Goal: Transaction & Acquisition: Purchase product/service

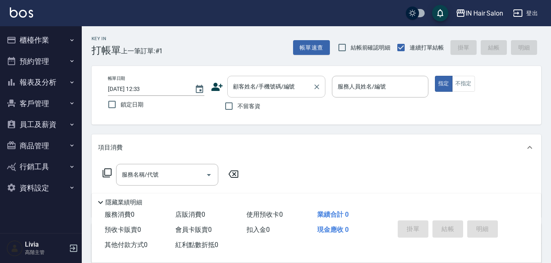
click at [253, 85] on input "顧客姓名/手機號碼/編號" at bounding box center [270, 86] width 79 height 14
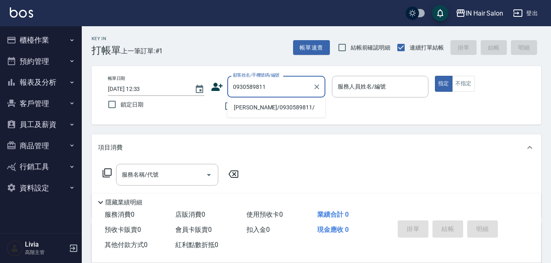
click at [249, 108] on li "[PERSON_NAME]/0930589811/" at bounding box center [276, 107] width 98 height 13
type input "[PERSON_NAME]/0930589811/"
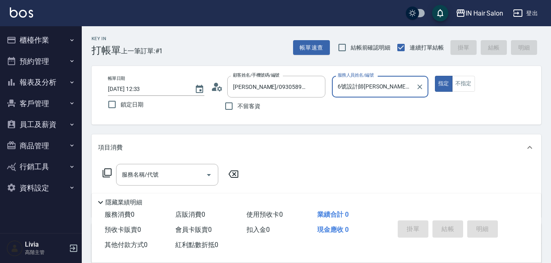
type input "6號設計師[PERSON_NAME]-6"
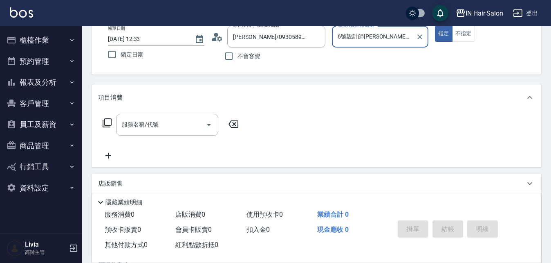
scroll to position [123, 0]
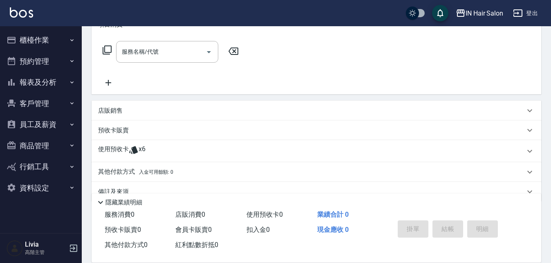
click at [107, 147] on p "使用預收卡" at bounding box center [113, 151] width 31 height 12
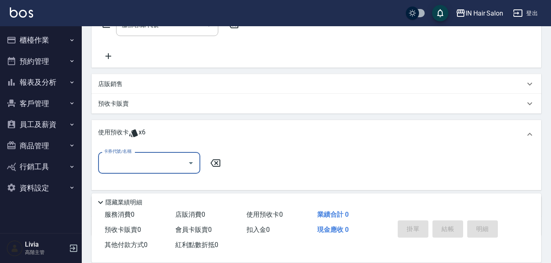
scroll to position [164, 0]
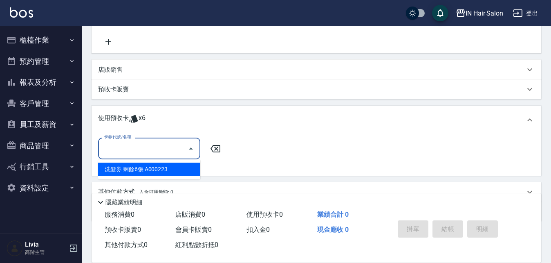
click at [155, 148] on input "卡券代號/名稱" at bounding box center [143, 148] width 83 height 14
click at [147, 167] on div "洗髮券 剩餘6張 A000223" at bounding box center [149, 168] width 102 height 13
type input "洗髮券 A000223"
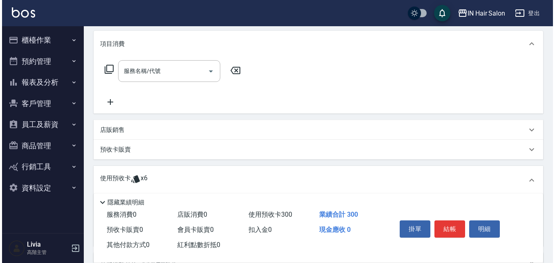
scroll to position [41, 0]
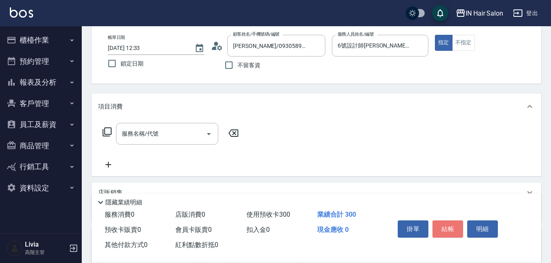
drag, startPoint x: 449, startPoint y: 226, endPoint x: 450, endPoint y: 221, distance: 5.0
click at [449, 225] on button "結帳" at bounding box center [448, 228] width 31 height 17
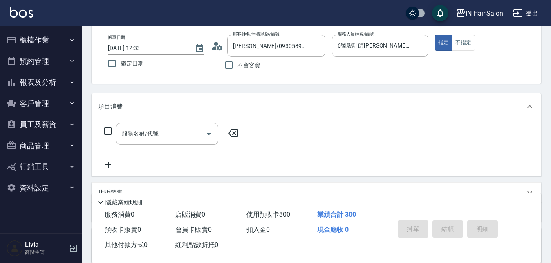
type input "[DATE] 13:34"
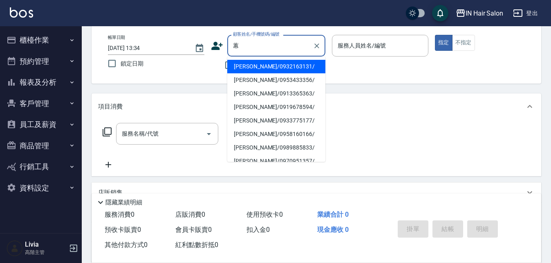
click at [243, 66] on li "[PERSON_NAME]/0932163131/" at bounding box center [276, 66] width 98 height 13
type input "[PERSON_NAME]/0932163131/"
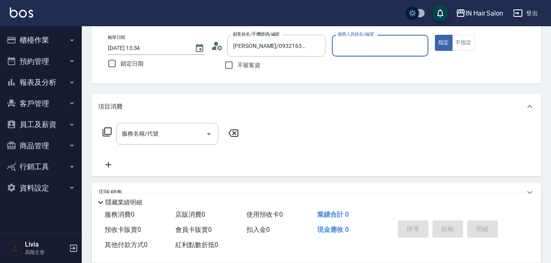
type input "7號設計師[PERSON_NAME]-7"
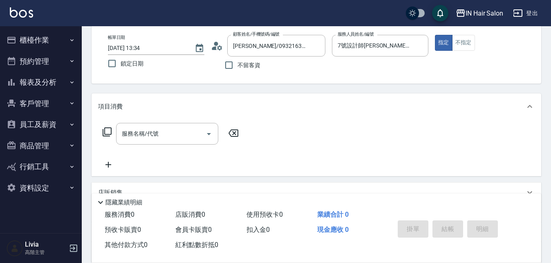
click at [108, 130] on icon at bounding box center [107, 132] width 10 height 10
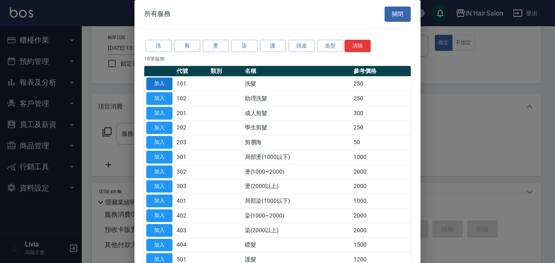
drag, startPoint x: 157, startPoint y: 80, endPoint x: 155, endPoint y: 88, distance: 8.4
click at [157, 80] on button "加入" at bounding box center [159, 83] width 26 height 13
type input "洗髮(101)"
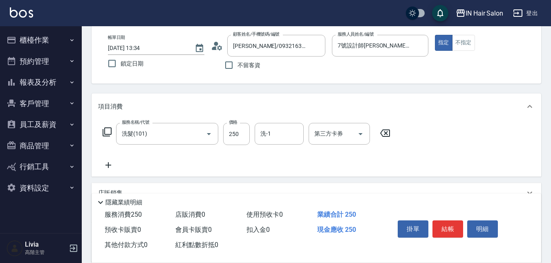
click at [106, 131] on icon at bounding box center [107, 132] width 10 height 10
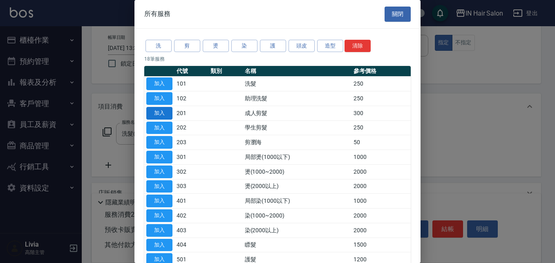
click at [162, 112] on button "加入" at bounding box center [159, 113] width 26 height 13
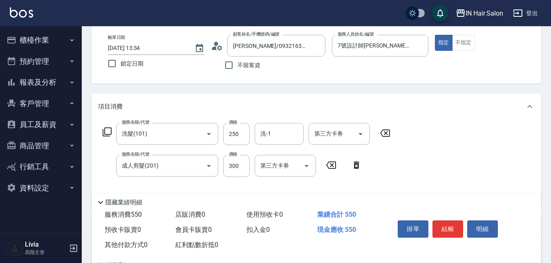
click at [108, 132] on icon at bounding box center [107, 132] width 10 height 10
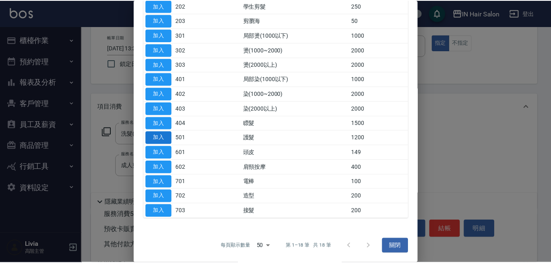
scroll to position [122, 0]
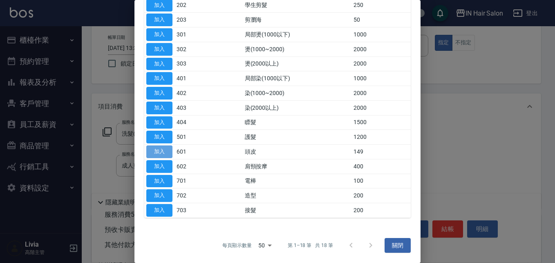
click at [160, 149] on button "加入" at bounding box center [159, 151] width 26 height 13
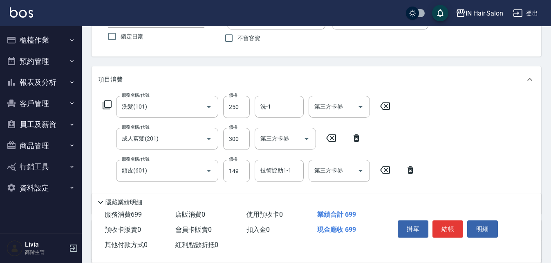
scroll to position [82, 0]
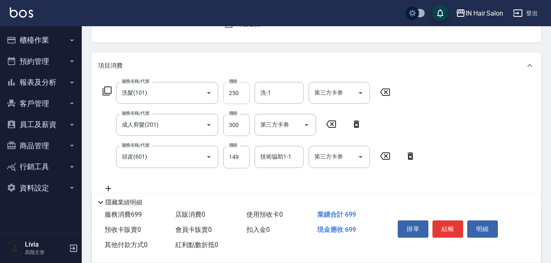
click at [247, 89] on input "250" at bounding box center [236, 93] width 27 height 22
type input "300"
click at [218, 140] on div "服務名稱/代號 洗髮(101) 服務名稱/代號 價格 300 價格 洗-1 洗-1 第三方卡券 第三方卡券 服務名稱/代號 成人剪髮(201) 服務名稱/代號…" at bounding box center [259, 137] width 323 height 111
click at [234, 128] on input "300" at bounding box center [236, 125] width 27 height 22
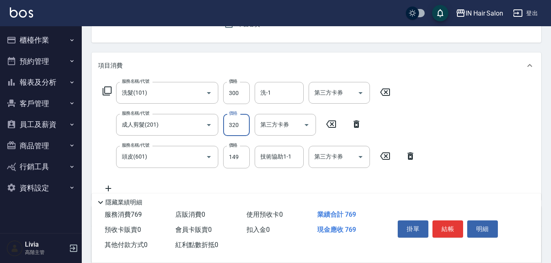
type input "320"
drag, startPoint x: 220, startPoint y: 174, endPoint x: 239, endPoint y: 163, distance: 21.8
click at [220, 174] on div "服務名稱/代號 洗髮(101) 服務名稱/代號 價格 300 價格 洗-1 洗-1 第三方卡券 第三方卡券 服務名稱/代號 成人剪髮(201) 服務名稱/代號…" at bounding box center [259, 137] width 323 height 111
click at [239, 162] on input "149" at bounding box center [236, 157] width 27 height 22
type input "50"
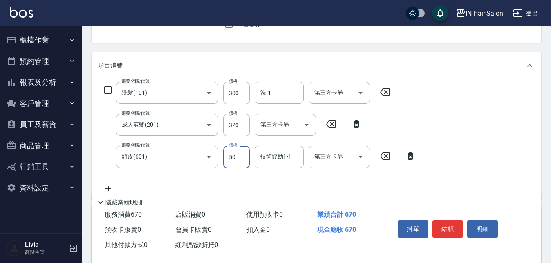
click at [210, 180] on div "服務名稱/代號 洗髮(101) 服務名稱/代號 價格 300 價格 洗-1 洗-1 第三方卡券 第三方卡券 服務名稱/代號 成人剪髮(201) 服務名稱/代號…" at bounding box center [259, 137] width 323 height 111
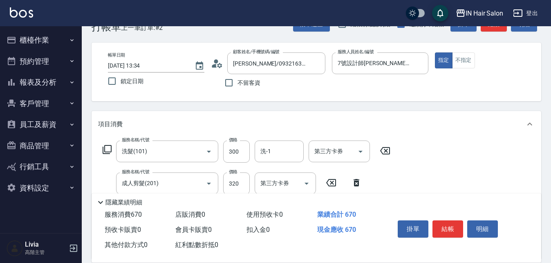
scroll to position [0, 0]
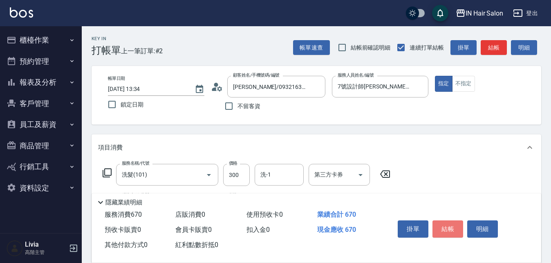
drag, startPoint x: 452, startPoint y: 222, endPoint x: 457, endPoint y: 215, distance: 8.3
click at [452, 223] on button "結帳" at bounding box center [448, 228] width 31 height 17
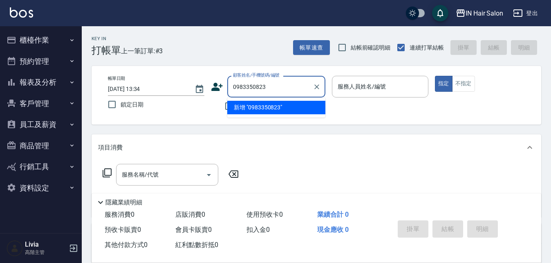
click at [245, 84] on input "0983350823" at bounding box center [270, 86] width 79 height 14
click at [272, 87] on input "0983350823" at bounding box center [270, 86] width 79 height 14
click at [245, 85] on input "0983350823" at bounding box center [270, 86] width 79 height 14
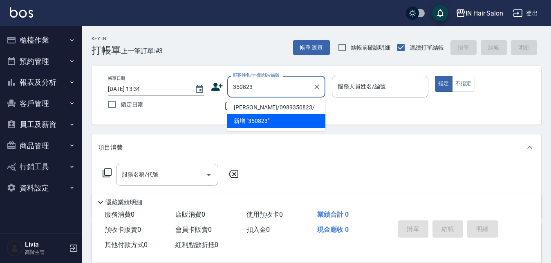
click at [247, 106] on li "[PERSON_NAME]/0989350823/" at bounding box center [276, 107] width 98 height 13
type input "[PERSON_NAME]/0989350823/"
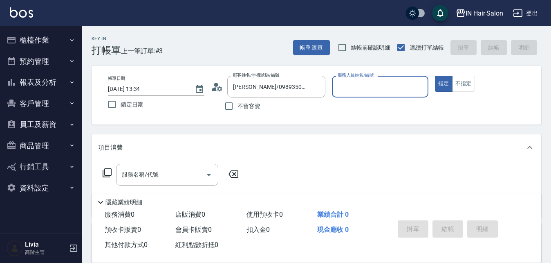
type input "6號設計師[PERSON_NAME]-6"
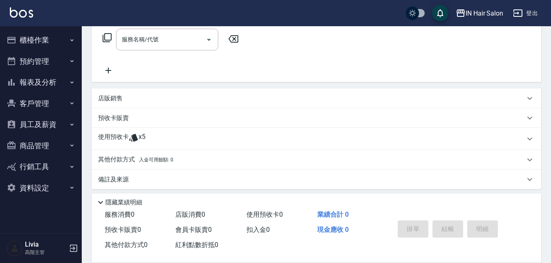
scroll to position [140, 0]
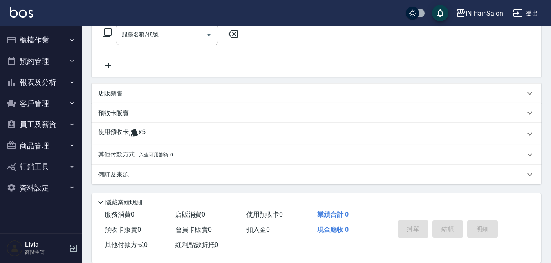
click at [112, 135] on p "使用預收卡" at bounding box center [113, 134] width 31 height 12
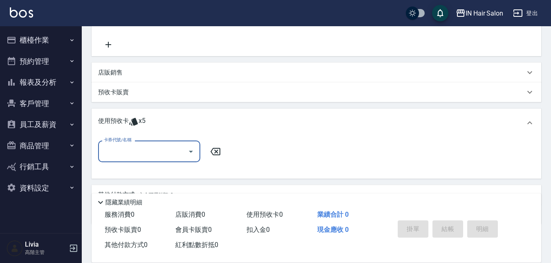
scroll to position [181, 0]
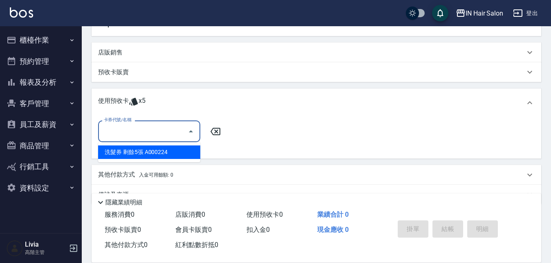
click at [131, 134] on input "卡券代號/名稱" at bounding box center [143, 131] width 83 height 14
click at [132, 153] on div "洗髮券 剩餘5張 A000224" at bounding box center [149, 151] width 102 height 13
type input "洗髮券 A000224"
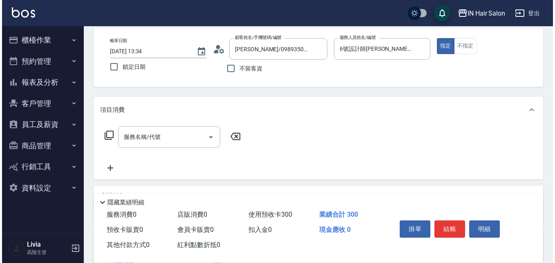
scroll to position [0, 0]
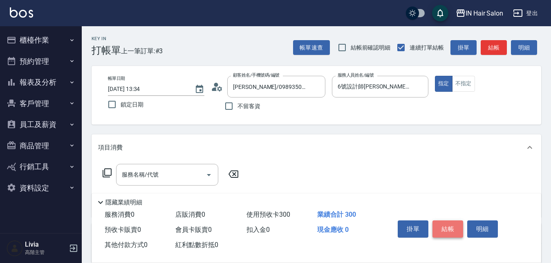
click at [449, 222] on button "結帳" at bounding box center [448, 228] width 31 height 17
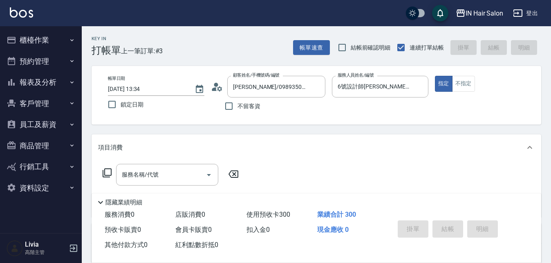
type input "[DATE] 13:35"
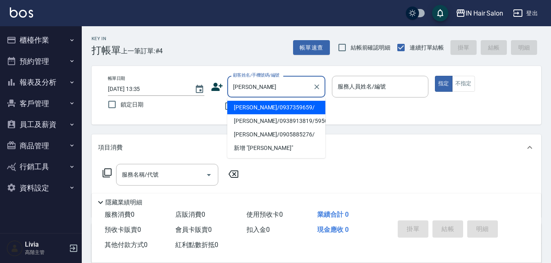
click at [255, 109] on li "[PERSON_NAME]/0937359659/" at bounding box center [276, 107] width 98 height 13
type input "[PERSON_NAME]/0937359659/"
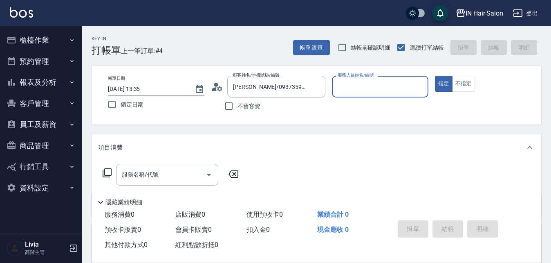
type input "6號設計師[PERSON_NAME]-6"
click at [108, 172] on icon at bounding box center [107, 173] width 10 height 10
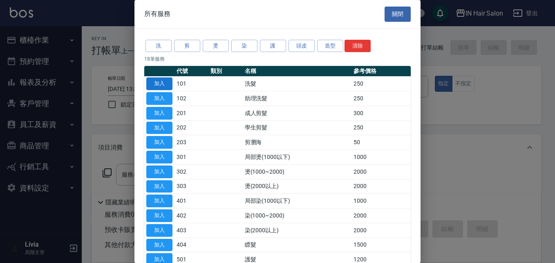
click at [164, 83] on button "加入" at bounding box center [159, 83] width 26 height 13
type input "洗髮(101)"
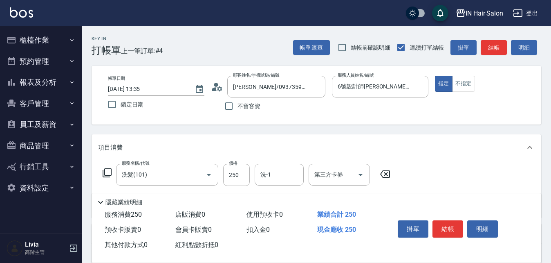
click at [108, 171] on icon at bounding box center [107, 173] width 10 height 10
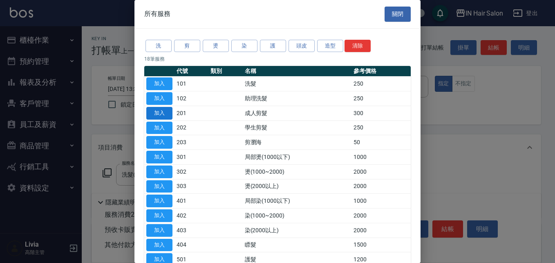
click at [158, 108] on button "加入" at bounding box center [159, 113] width 26 height 13
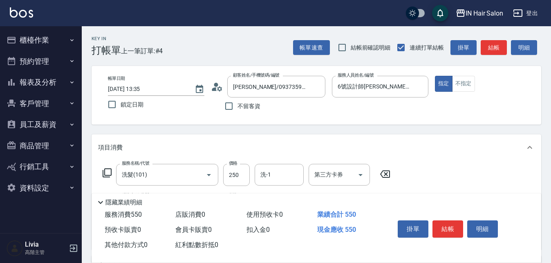
click at [108, 172] on icon at bounding box center [107, 173] width 10 height 10
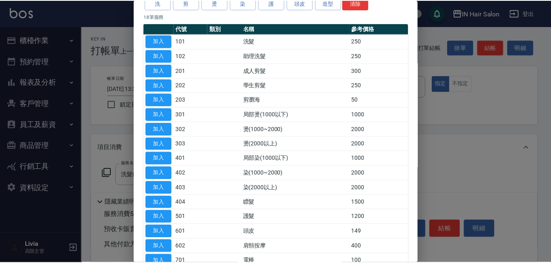
scroll to position [82, 0]
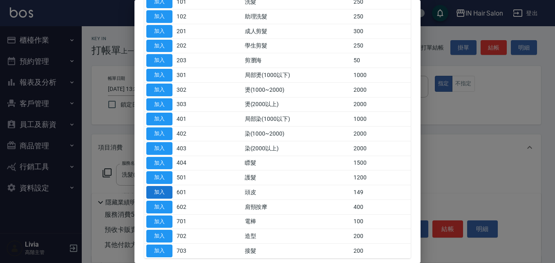
click at [162, 190] on button "加入" at bounding box center [159, 192] width 26 height 13
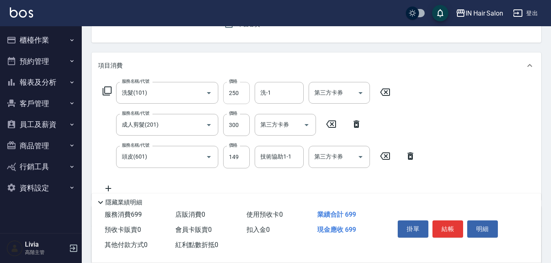
click at [239, 93] on input "250" at bounding box center [236, 93] width 27 height 22
type input "300"
click at [218, 138] on div "服務名稱/代號 洗髮(101) 服務名稱/代號 價格 300 價格 洗-1 洗-1 第三方卡券 第三方卡券 服務名稱/代號 成人剪髮(201) 服務名稱/代號…" at bounding box center [259, 137] width 323 height 111
drag, startPoint x: 242, startPoint y: 121, endPoint x: 234, endPoint y: 125, distance: 8.2
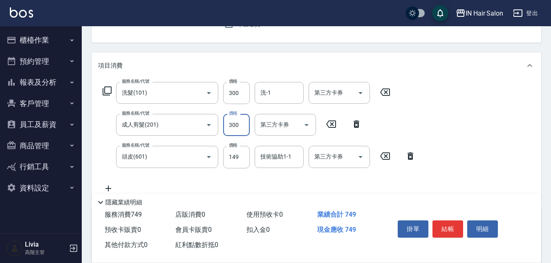
click at [242, 121] on input "300" at bounding box center [236, 125] width 27 height 22
type input "400"
drag, startPoint x: 199, startPoint y: 180, endPoint x: 219, endPoint y: 171, distance: 21.6
click at [199, 180] on div "服務名稱/代號 洗髮(101) 服務名稱/代號 價格 300 價格 洗-1 洗-1 第三方卡券 第三方卡券 服務名稱/代號 成人剪髮(201) 服務名稱/代號…" at bounding box center [259, 137] width 323 height 111
click at [246, 155] on input "149" at bounding box center [236, 157] width 27 height 22
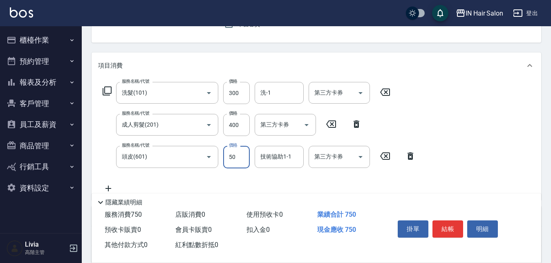
type input "50"
drag, startPoint x: 203, startPoint y: 178, endPoint x: 223, endPoint y: 178, distance: 20.0
click at [203, 178] on div "服務名稱/代號 洗髮(101) 服務名稱/代號 價格 300 價格 洗-1 洗-1 第三方卡券 第三方卡券 服務名稱/代號 成人剪髮(201) 服務名稱/代號…" at bounding box center [259, 137] width 323 height 111
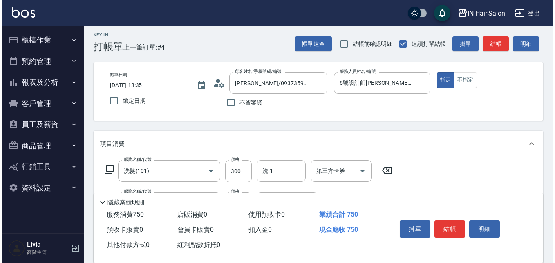
scroll to position [0, 0]
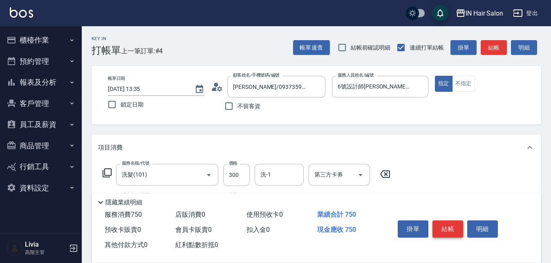
click at [452, 224] on button "結帳" at bounding box center [448, 228] width 31 height 17
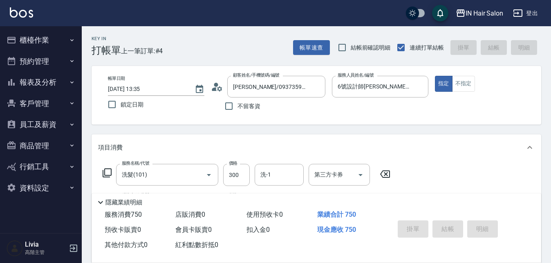
type input "[DATE] 13:36"
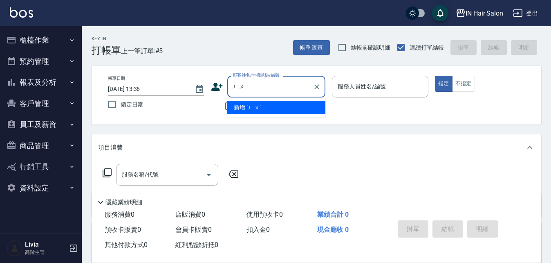
type input "ㄏ"
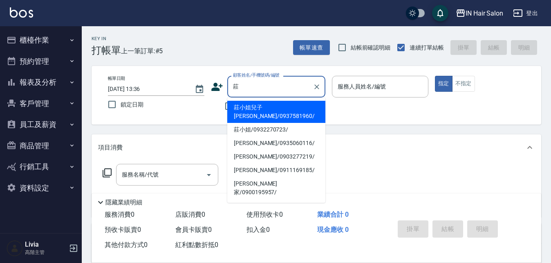
click at [260, 106] on li "莊小姐兒子[PERSON_NAME]/0937581960/" at bounding box center [276, 112] width 98 height 22
type input "莊小姐兒子[PERSON_NAME]/0937581960/"
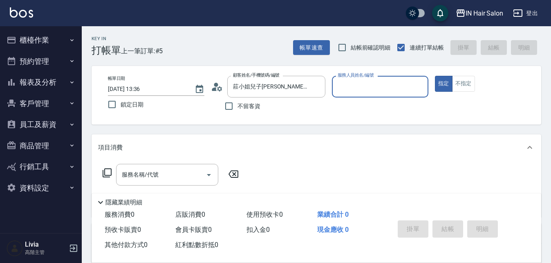
type input "8號店長Livia-8"
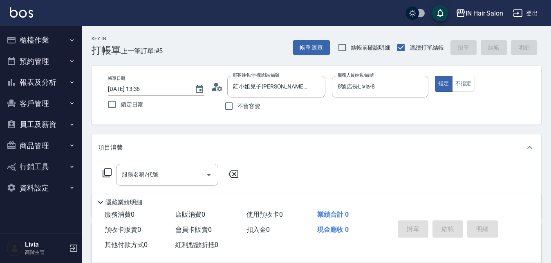
click at [104, 171] on icon at bounding box center [107, 173] width 10 height 10
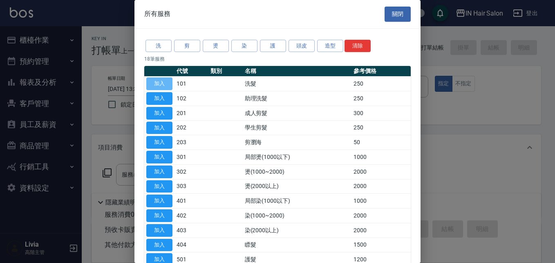
drag, startPoint x: 166, startPoint y: 80, endPoint x: 153, endPoint y: 118, distance: 39.8
click at [166, 82] on button "加入" at bounding box center [159, 83] width 26 height 13
type input "洗髮(101)"
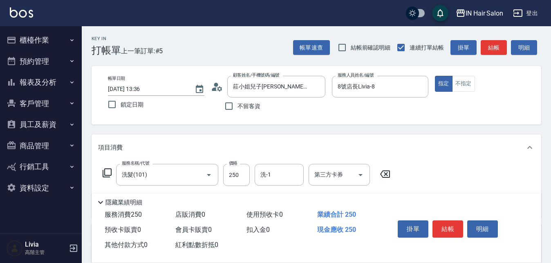
click at [107, 169] on icon at bounding box center [107, 173] width 10 height 10
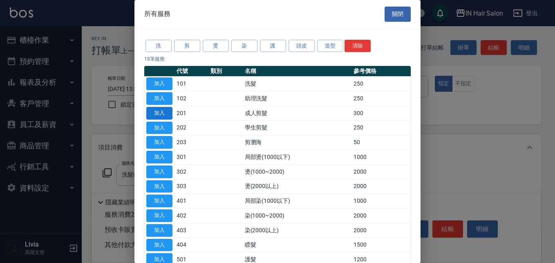
click at [162, 109] on button "加入" at bounding box center [159, 113] width 26 height 13
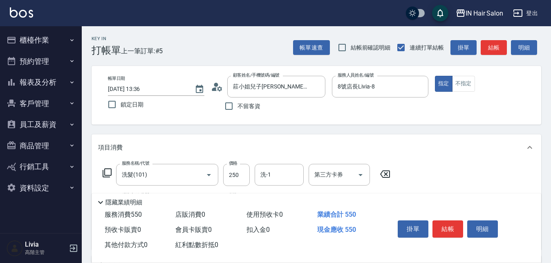
click at [109, 170] on icon at bounding box center [107, 173] width 10 height 10
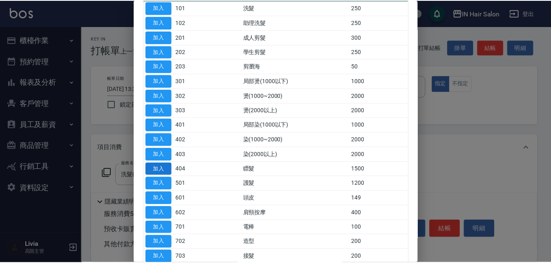
scroll to position [82, 0]
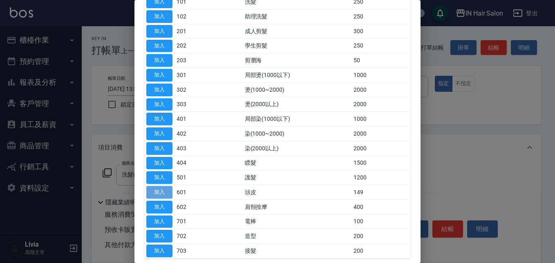
click at [160, 191] on button "加入" at bounding box center [159, 192] width 26 height 13
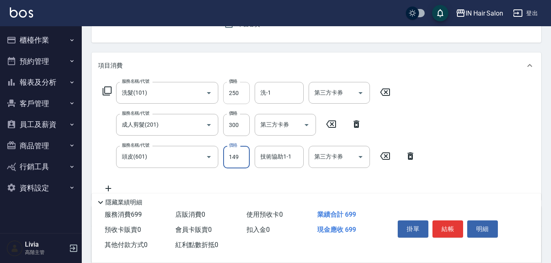
click at [246, 96] on input "250" at bounding box center [236, 93] width 27 height 22
type input "300"
click at [217, 139] on div "服務名稱/代號 洗髮(101) 服務名稱/代號 價格 300 價格 洗-1 洗-1 第三方卡券 第三方卡券 服務名稱/代號 成人剪髮(201) 服務名稱/代號…" at bounding box center [259, 137] width 323 height 111
click at [241, 125] on input "300" at bounding box center [236, 125] width 27 height 22
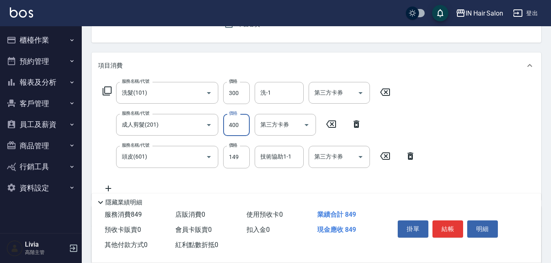
type input "400"
drag, startPoint x: 203, startPoint y: 179, endPoint x: 217, endPoint y: 169, distance: 17.0
click at [205, 178] on div "服務名稱/代號 洗髮(101) 服務名稱/代號 價格 300 價格 洗-1 洗-1 第三方卡券 第三方卡券 服務名稱/代號 成人剪髮(201) 服務名稱/代號…" at bounding box center [259, 137] width 323 height 111
click at [246, 153] on input "149" at bounding box center [236, 157] width 27 height 22
type input "50"
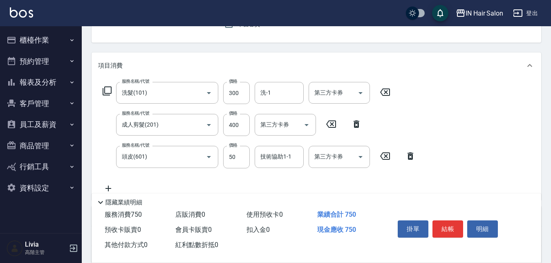
click at [200, 178] on div "服務名稱/代號 洗髮(101) 服務名稱/代號 價格 300 價格 洗-1 洗-1 第三方卡券 第三方卡券 服務名稱/代號 成人剪髮(201) 服務名稱/代號…" at bounding box center [259, 137] width 323 height 111
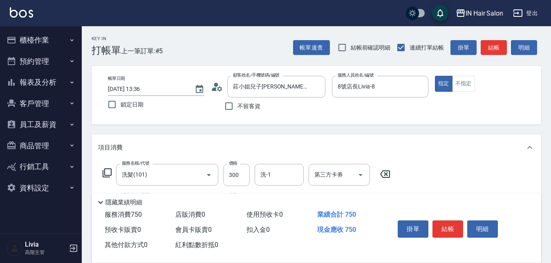
click at [447, 225] on button "結帳" at bounding box center [448, 228] width 31 height 17
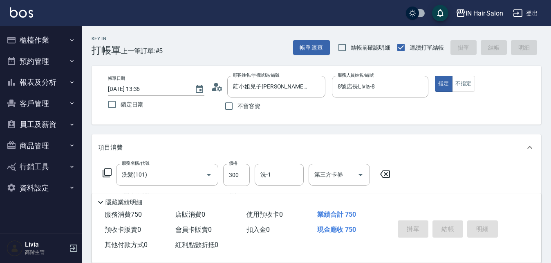
type input "[DATE] 13:37"
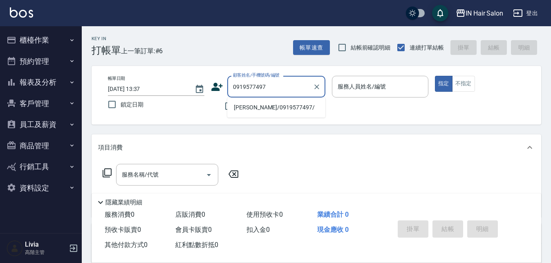
click at [242, 106] on li "[PERSON_NAME]/0919577497/" at bounding box center [276, 107] width 98 height 13
type input "[PERSON_NAME]/0919577497/"
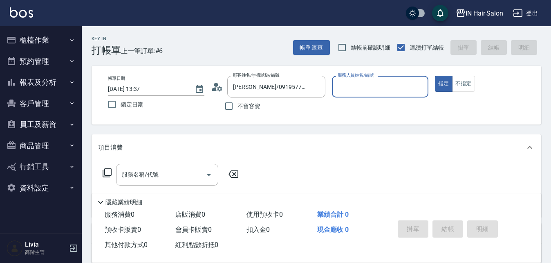
type input "8號店長Livia-8"
click at [109, 168] on icon at bounding box center [107, 173] width 10 height 10
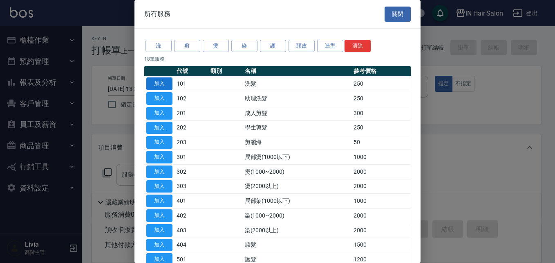
click at [163, 83] on button "加入" at bounding box center [159, 83] width 26 height 13
type input "洗髮(101)"
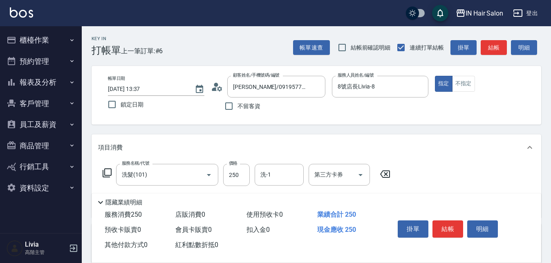
click at [109, 169] on icon at bounding box center [107, 173] width 10 height 10
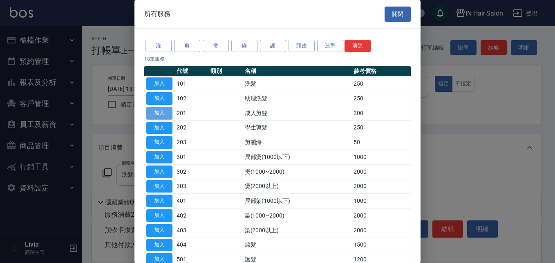
click at [161, 111] on button "加入" at bounding box center [159, 113] width 26 height 13
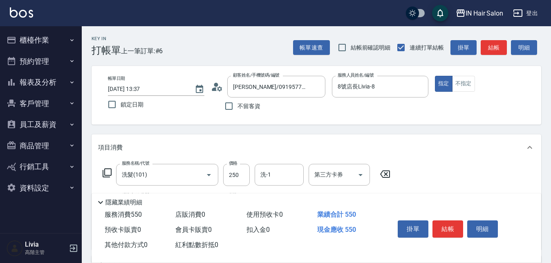
click at [112, 170] on icon at bounding box center [107, 173] width 10 height 10
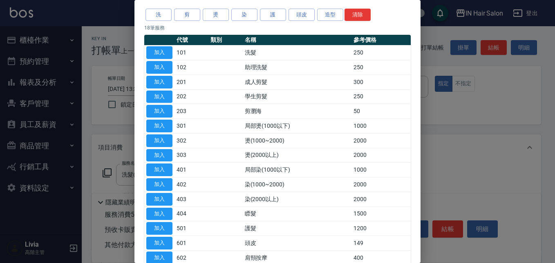
scroll to position [82, 0]
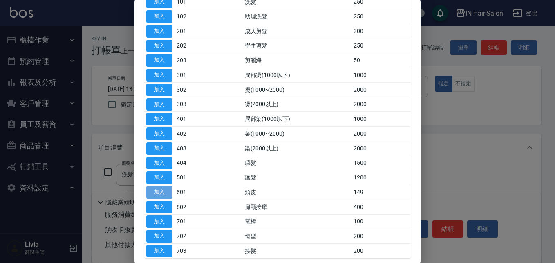
click at [161, 191] on button "加入" at bounding box center [159, 192] width 26 height 13
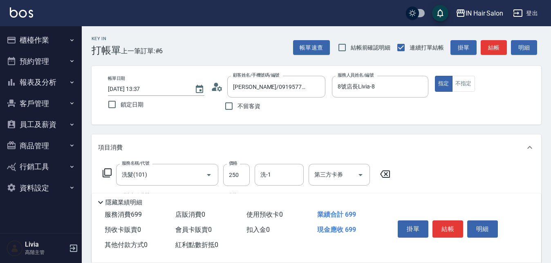
click at [106, 171] on icon at bounding box center [107, 173] width 10 height 10
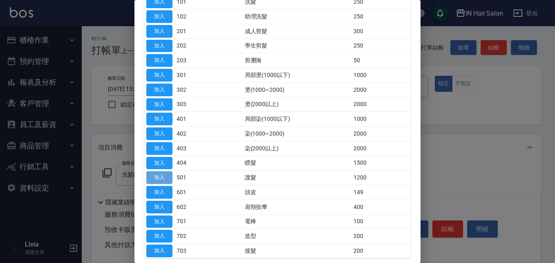
click at [157, 177] on button "加入" at bounding box center [159, 177] width 26 height 13
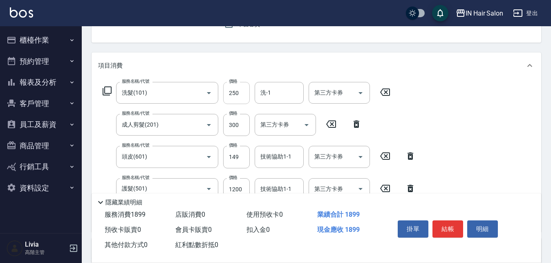
click at [240, 88] on input "250" at bounding box center [236, 93] width 27 height 22
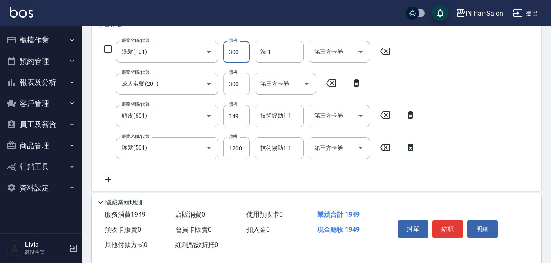
type input "300"
click at [244, 83] on input "300" at bounding box center [236, 84] width 27 height 22
type input "400"
drag, startPoint x: 220, startPoint y: 130, endPoint x: 242, endPoint y: 115, distance: 26.8
click at [220, 130] on div "服務名稱/代號 洗髮(101) 服務名稱/代號 價格 300 價格 洗-1 洗-1 第三方卡券 第三方卡券 服務名稱/代號 成人剪髮(201) 服務名稱/代號…" at bounding box center [259, 112] width 323 height 143
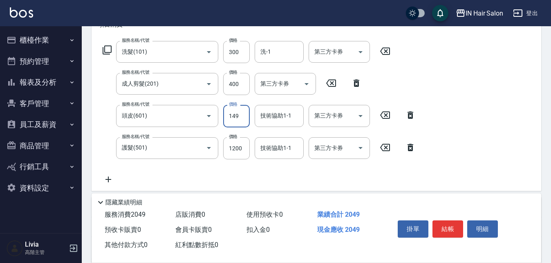
click at [243, 115] on input "149" at bounding box center [236, 116] width 27 height 22
type input "50"
click at [211, 170] on div "服務名稱/代號 洗髮(101) 服務名稱/代號 價格 300 價格 洗-1 洗-1 第三方卡券 第三方卡券 服務名稱/代號 成人剪髮(201) 服務名稱/代號…" at bounding box center [259, 112] width 323 height 143
click at [241, 147] on input "1200" at bounding box center [236, 148] width 27 height 22
type input "800"
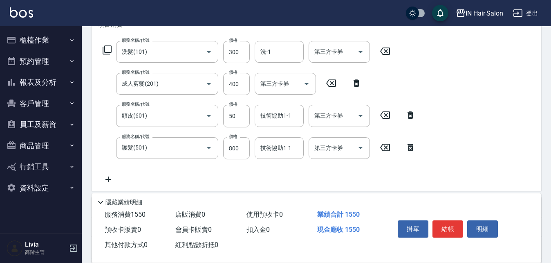
click at [205, 166] on div "服務名稱/代號 洗髮(101) 服務名稱/代號 價格 300 價格 洗-1 洗-1 第三方卡券 第三方卡券 服務名稱/代號 成人剪髮(201) 服務名稱/代號…" at bounding box center [259, 112] width 323 height 143
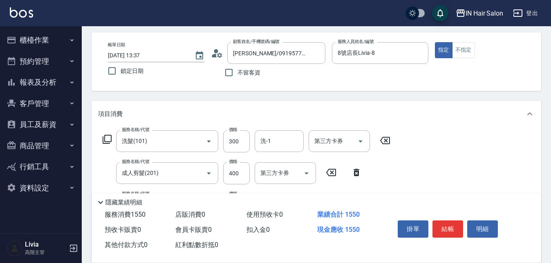
scroll to position [0, 0]
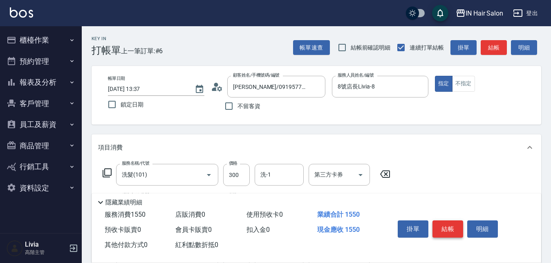
click at [449, 225] on button "結帳" at bounding box center [448, 228] width 31 height 17
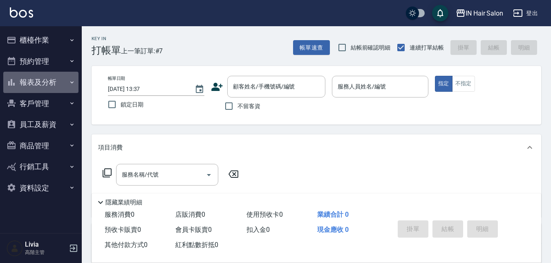
drag, startPoint x: 40, startPoint y: 84, endPoint x: 102, endPoint y: 104, distance: 64.9
click at [43, 85] on button "報表及分析" at bounding box center [40, 82] width 75 height 21
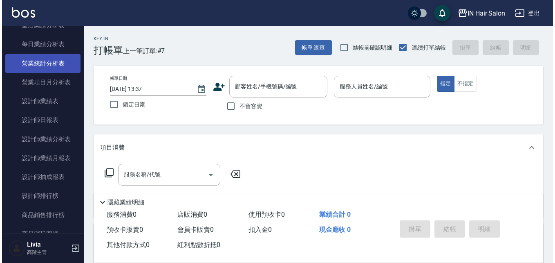
scroll to position [286, 0]
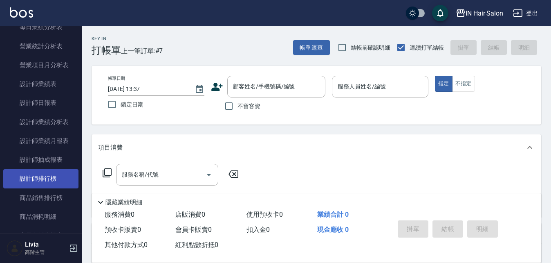
click at [49, 175] on link "設計師排行榜" at bounding box center [40, 178] width 75 height 19
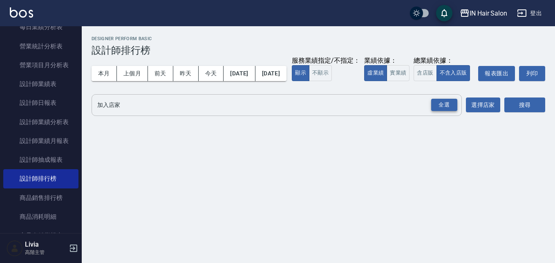
click at [441, 111] on div "全選" at bounding box center [445, 105] width 26 height 13
click at [209, 72] on button "今天" at bounding box center [211, 73] width 25 height 15
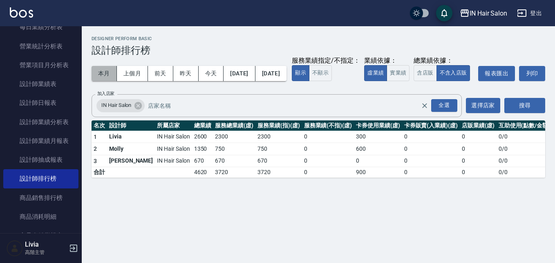
click at [103, 74] on button "本月" at bounding box center [104, 73] width 25 height 15
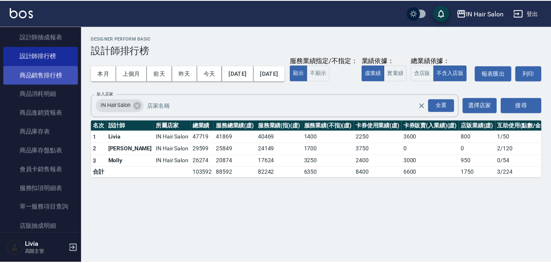
scroll to position [368, 0]
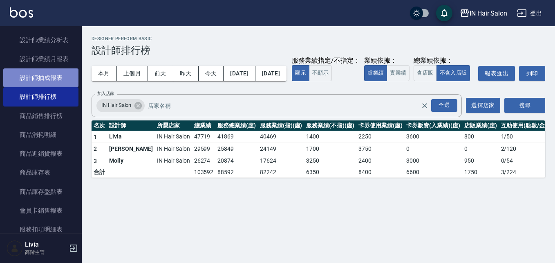
click at [57, 78] on link "設計師抽成報表" at bounding box center [40, 77] width 75 height 19
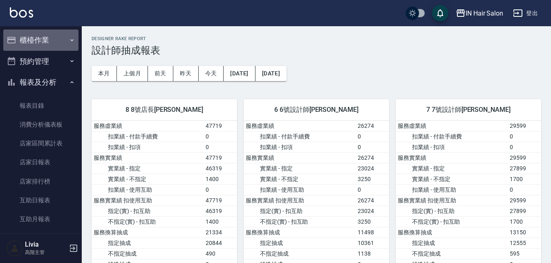
click at [52, 37] on button "櫃檯作業" at bounding box center [40, 39] width 75 height 21
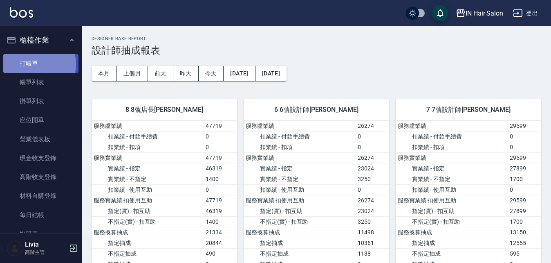
click at [27, 64] on link "打帳單" at bounding box center [40, 63] width 75 height 19
